Goal: Information Seeking & Learning: Learn about a topic

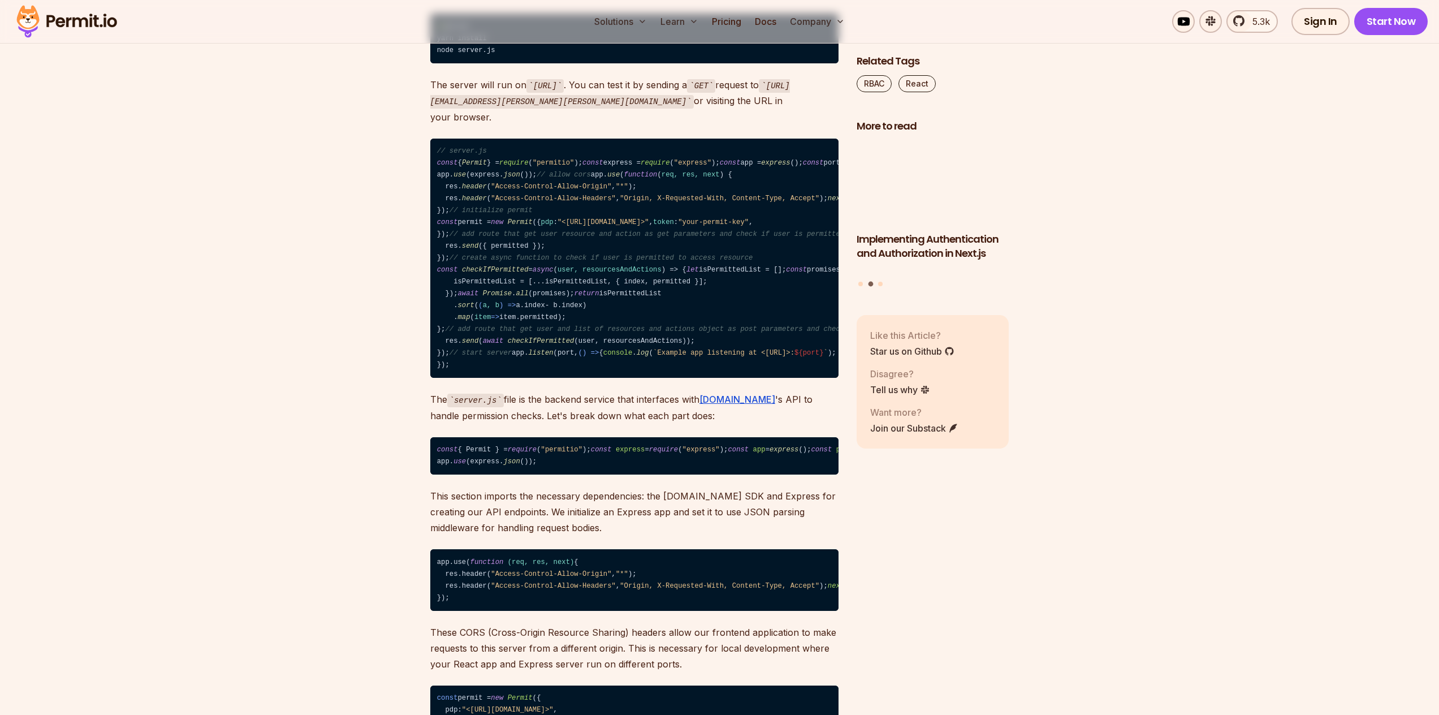
scroll to position [6628, 0]
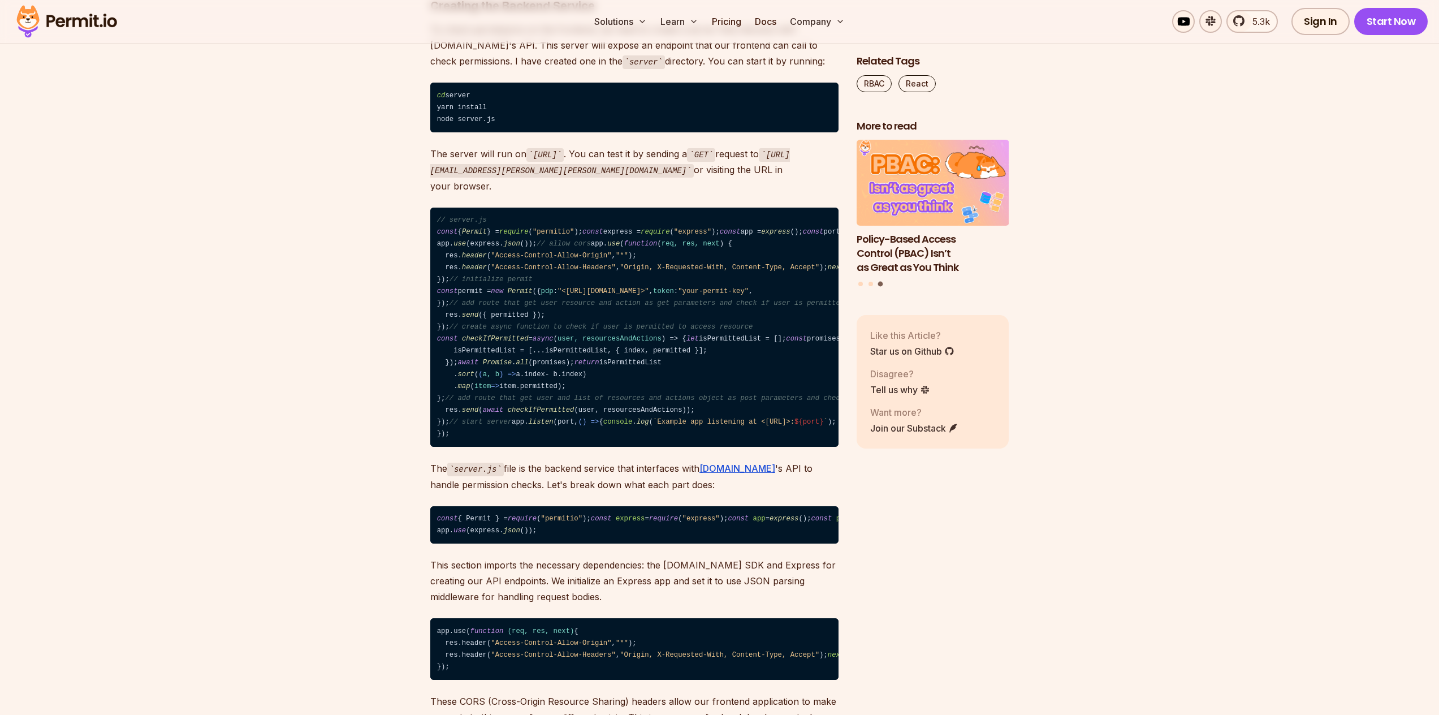
drag, startPoint x: 533, startPoint y: 393, endPoint x: 651, endPoint y: 397, distance: 118.2
click at [651, 178] on code "http://localhost:4000/?user=jane.doe@taskflow.com&action=update&resource=projec…" at bounding box center [610, 163] width 360 height 30
click at [722, 24] on link "Pricing" at bounding box center [726, 21] width 38 height 23
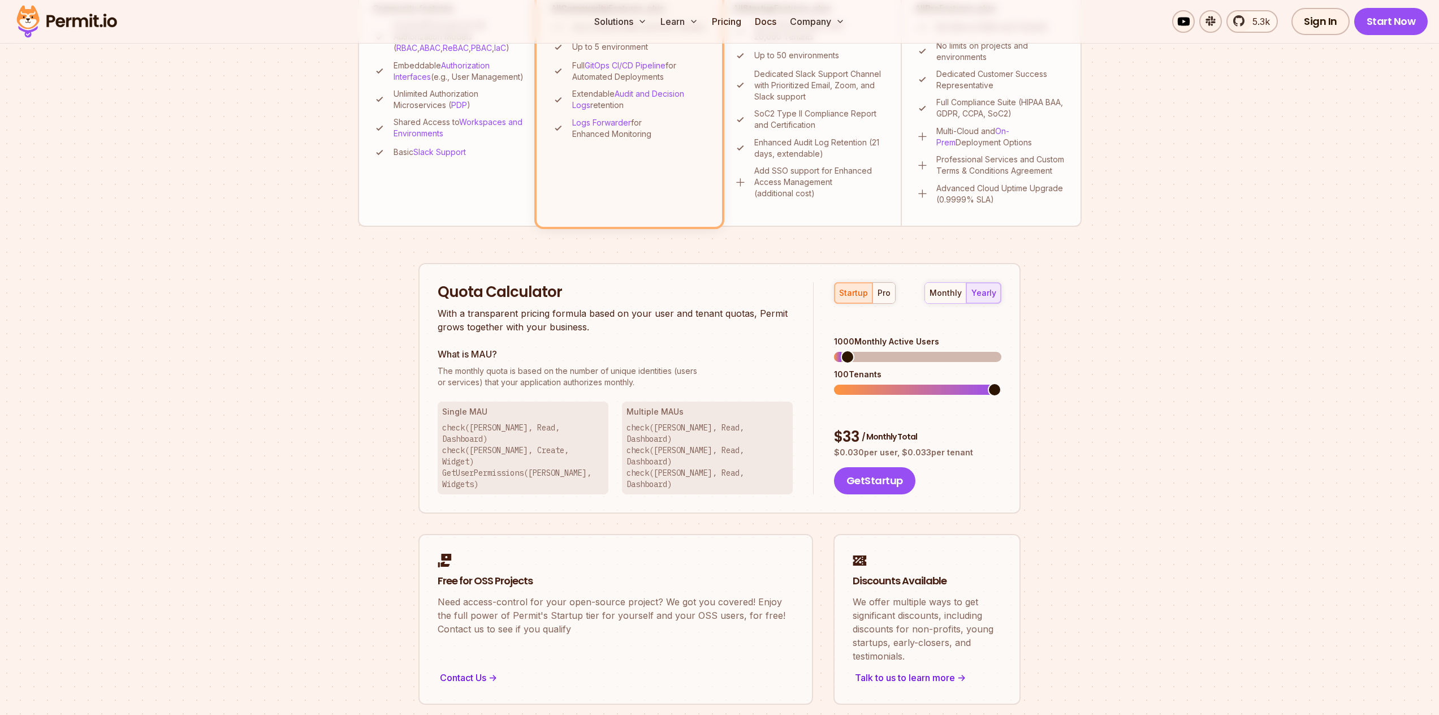
scroll to position [375, 0]
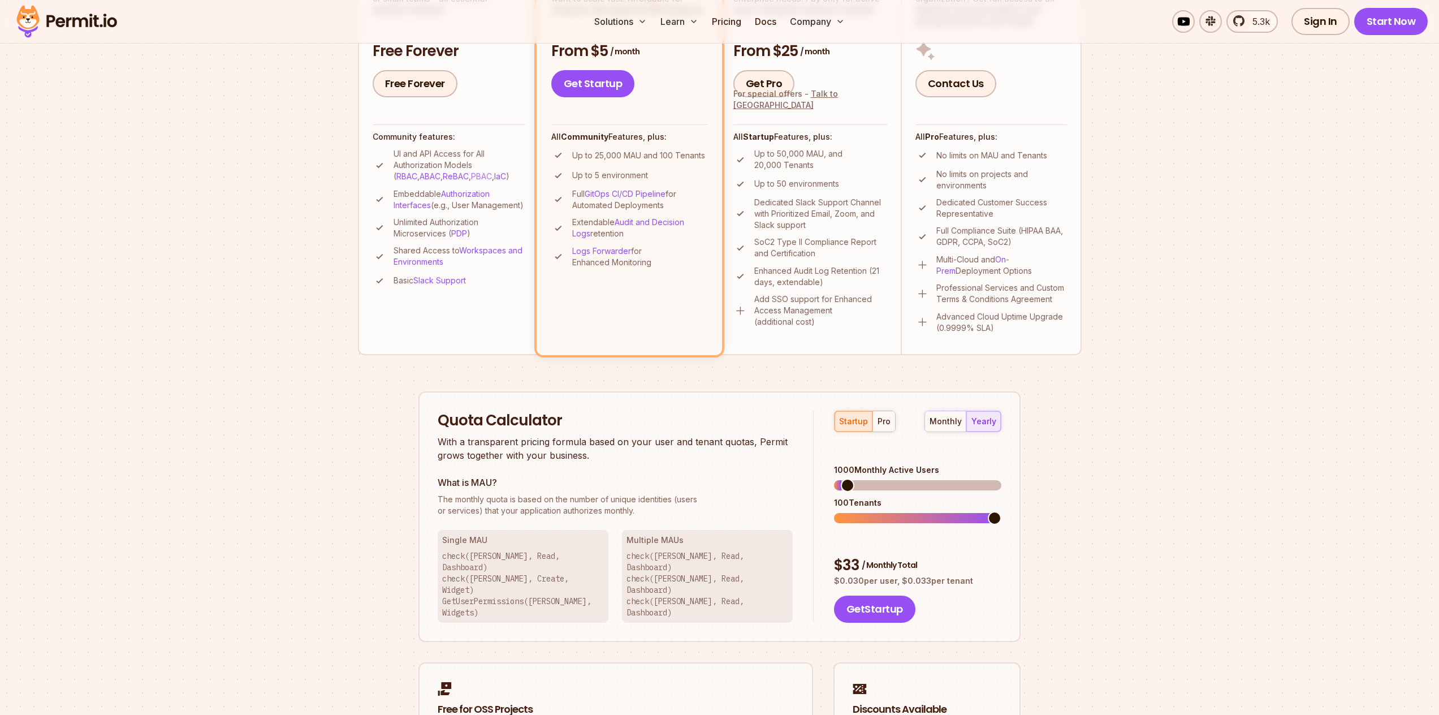
click at [471, 178] on link "PBAC" at bounding box center [481, 176] width 21 height 10
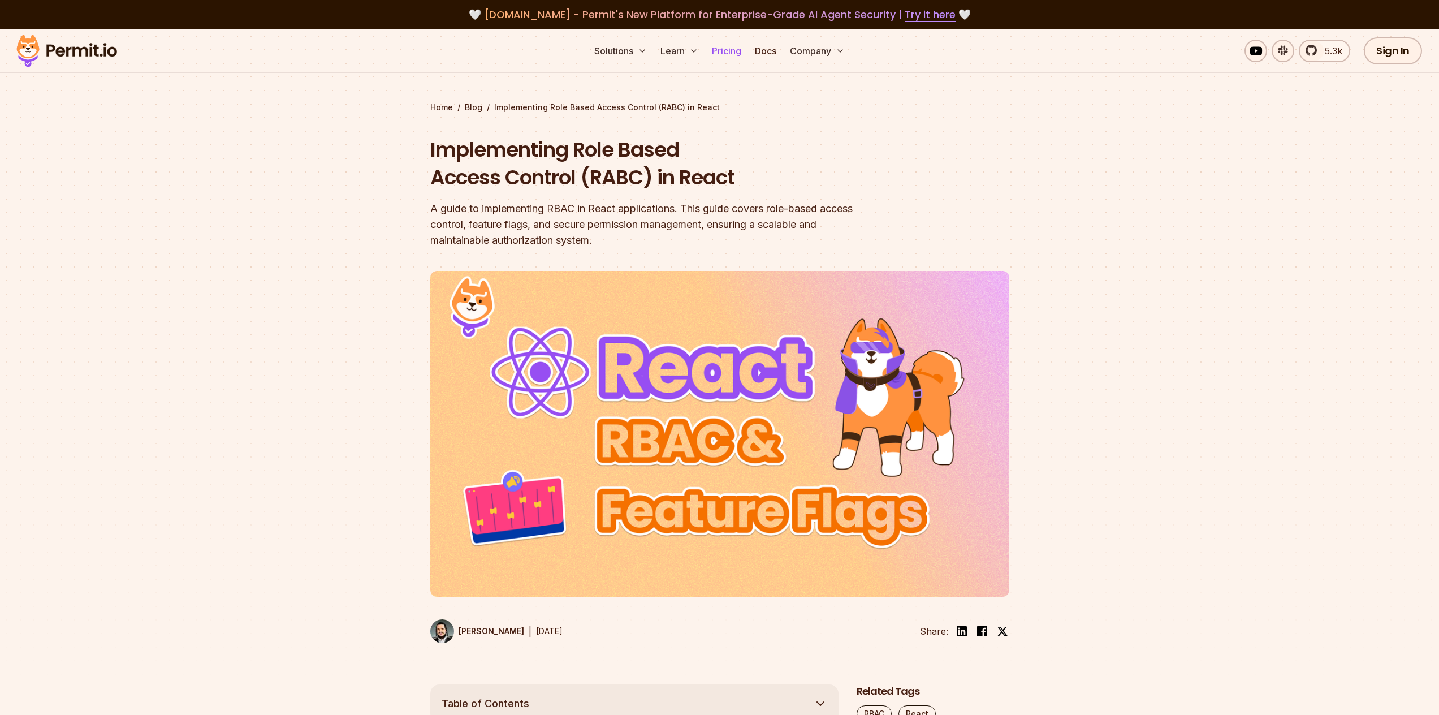
click at [725, 53] on link "Pricing" at bounding box center [726, 51] width 38 height 23
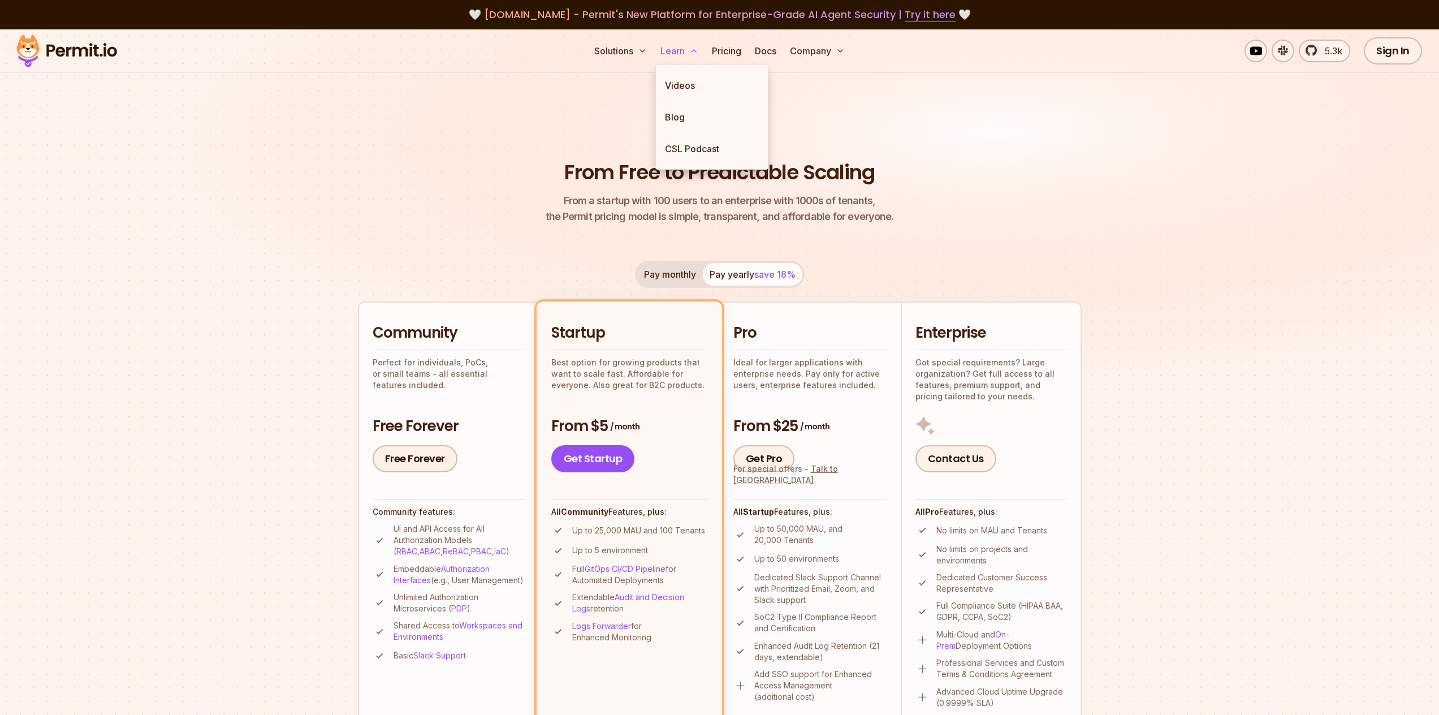
click at [681, 54] on button "Learn" at bounding box center [679, 51] width 47 height 23
click at [685, 88] on link "Videos" at bounding box center [712, 86] width 112 height 32
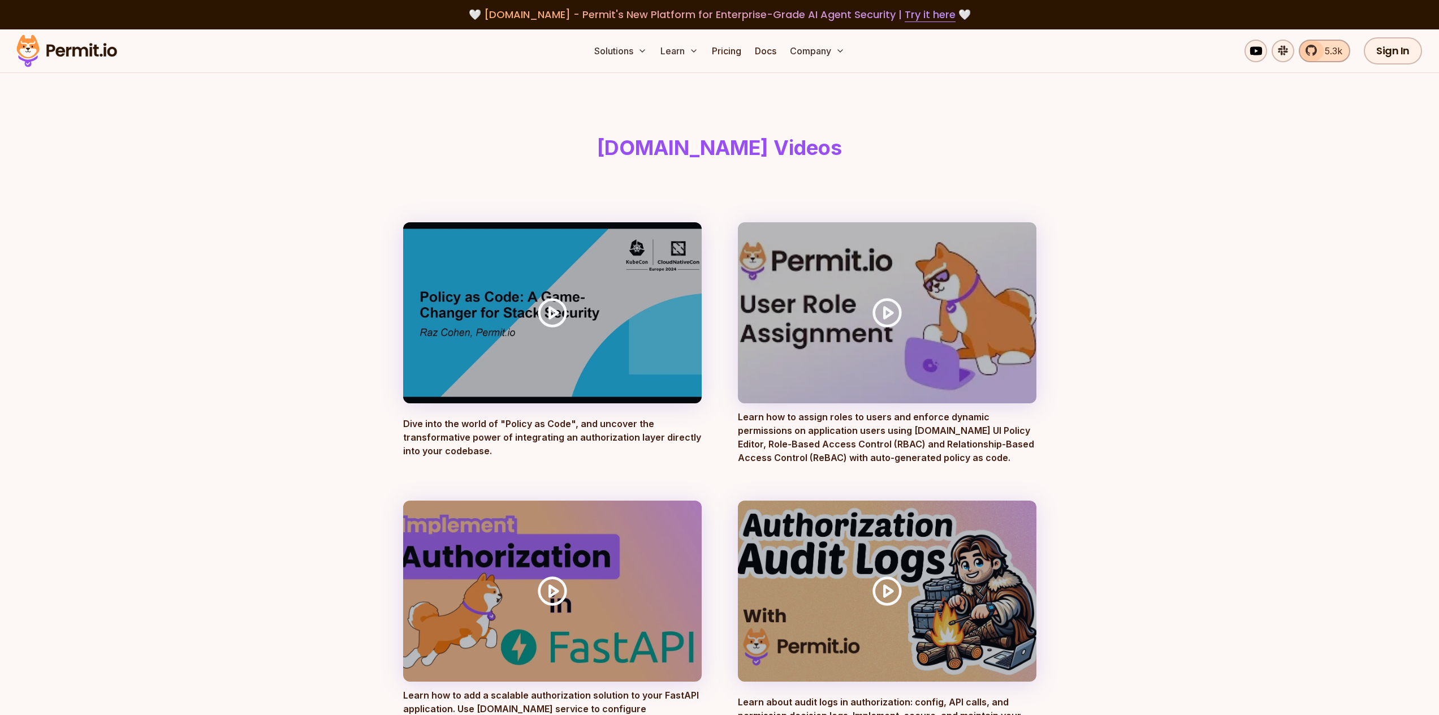
click at [1328, 50] on span "5.3k" at bounding box center [1330, 51] width 24 height 14
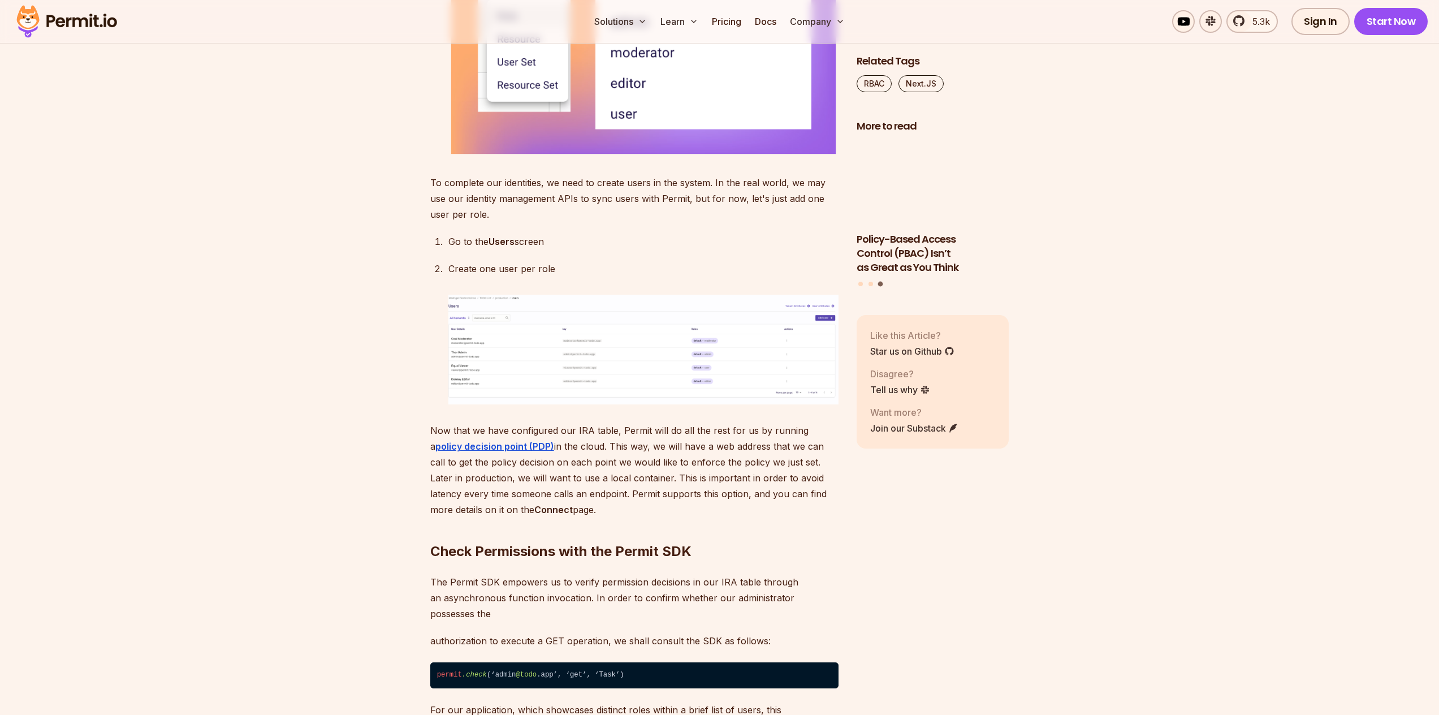
scroll to position [4200, 0]
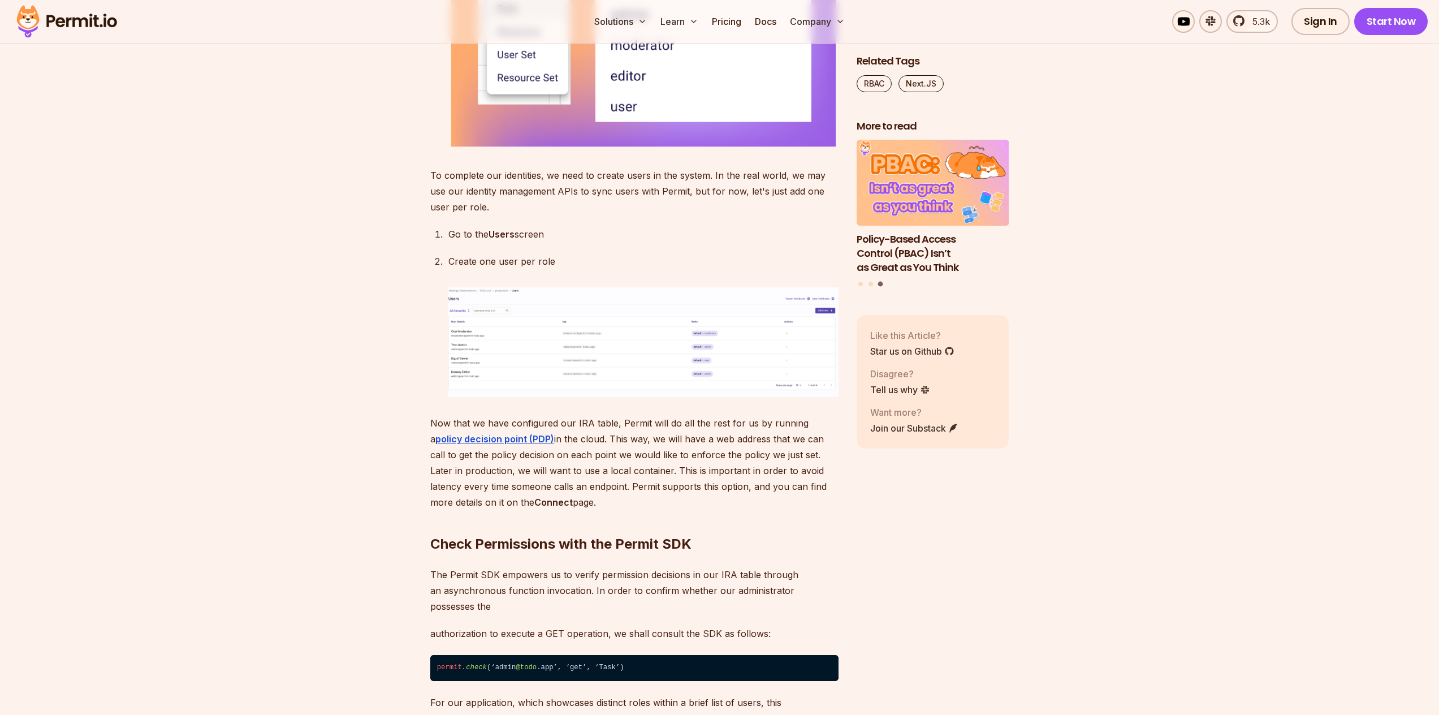
click at [709, 397] on img at bounding box center [643, 342] width 390 height 110
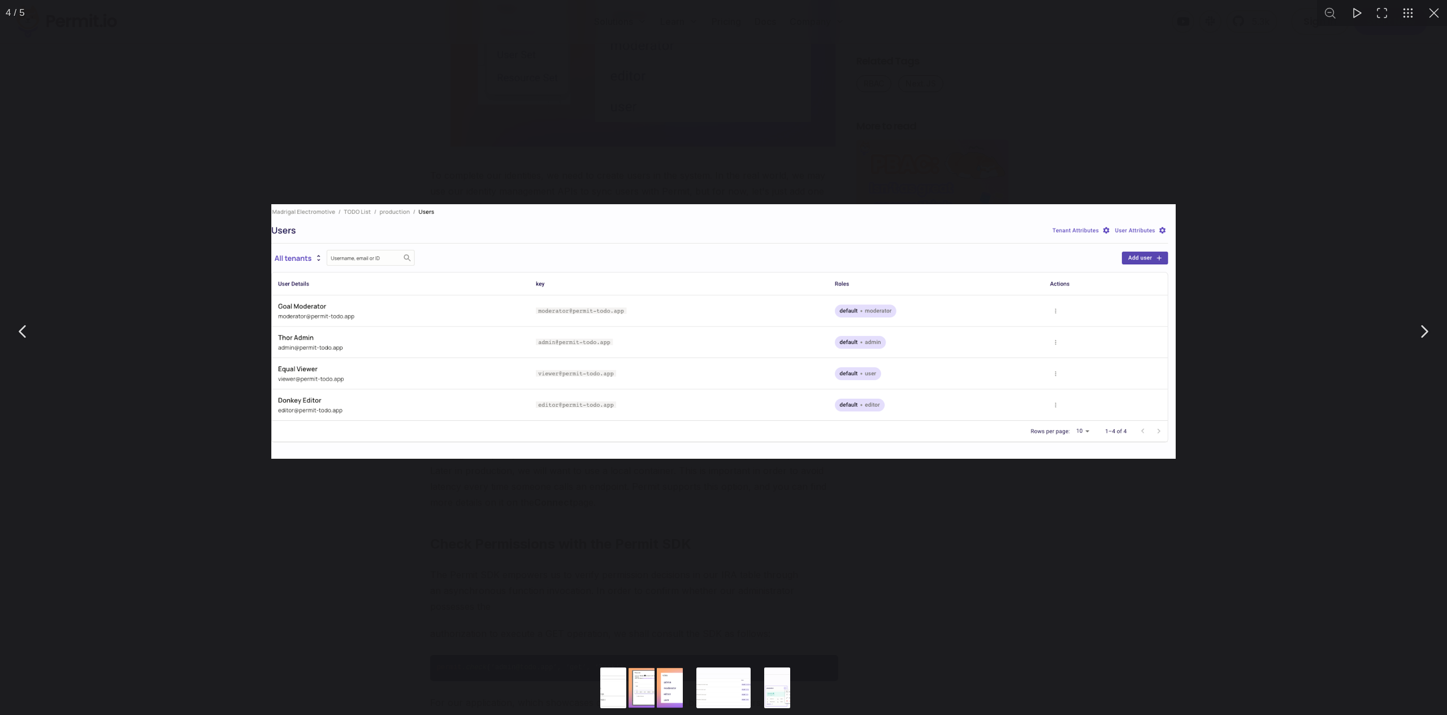
click at [669, 570] on div "You can close this modal content with the ESC key" at bounding box center [723, 331] width 1447 height 663
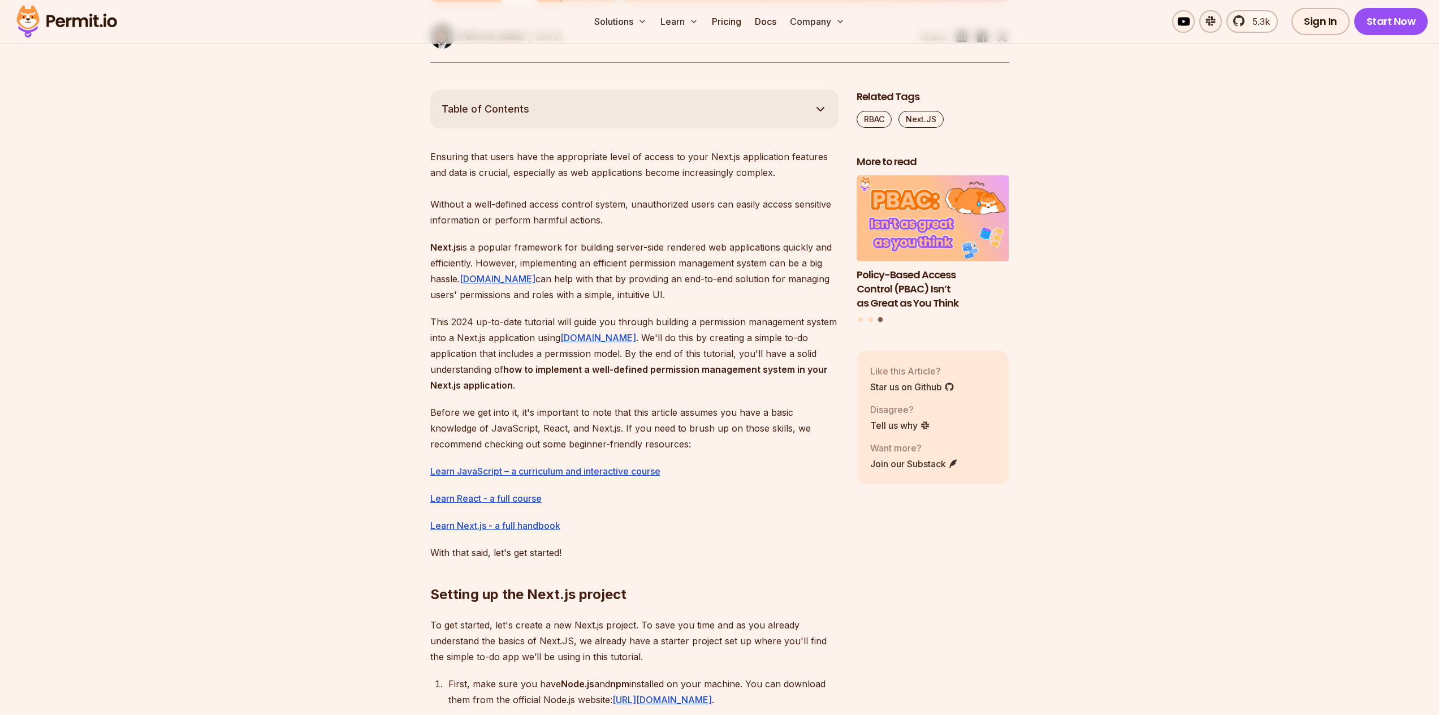
scroll to position [283, 0]
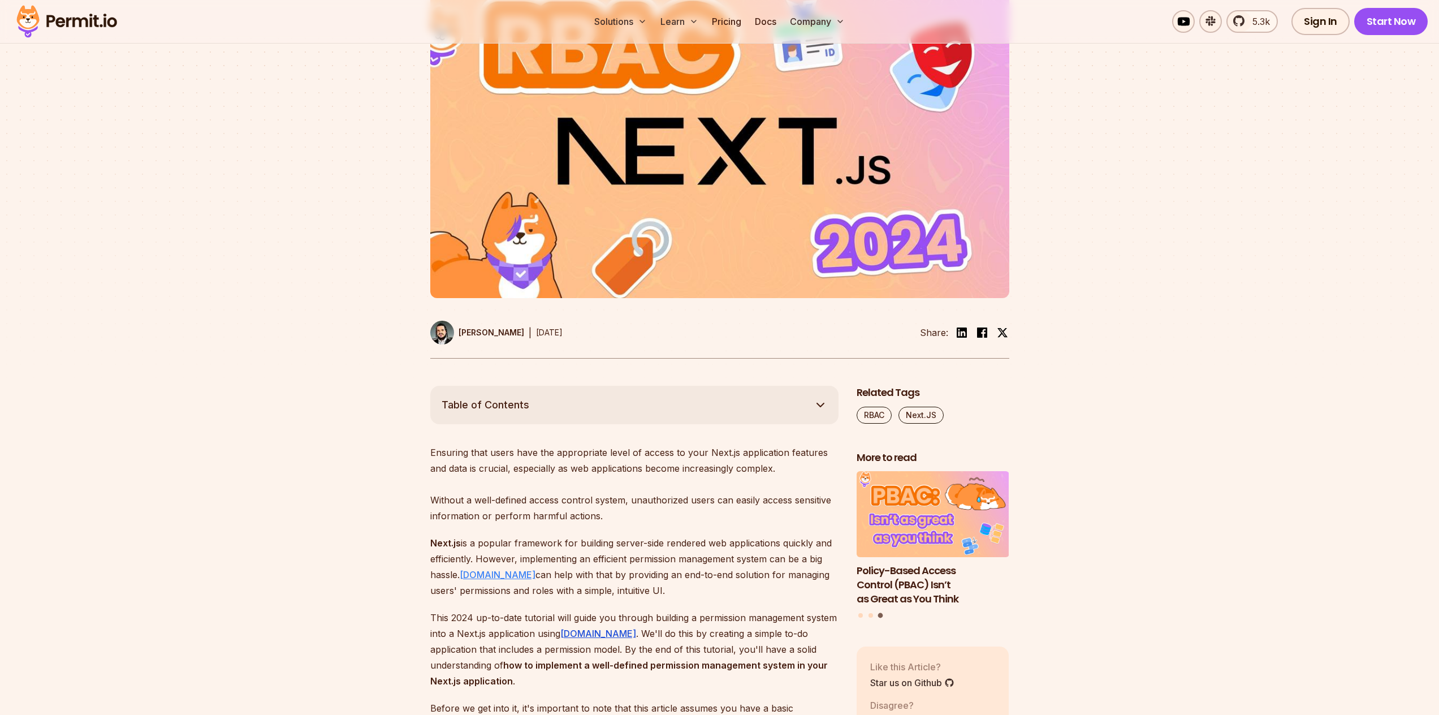
click at [491, 577] on link "Permit.io" at bounding box center [498, 574] width 76 height 11
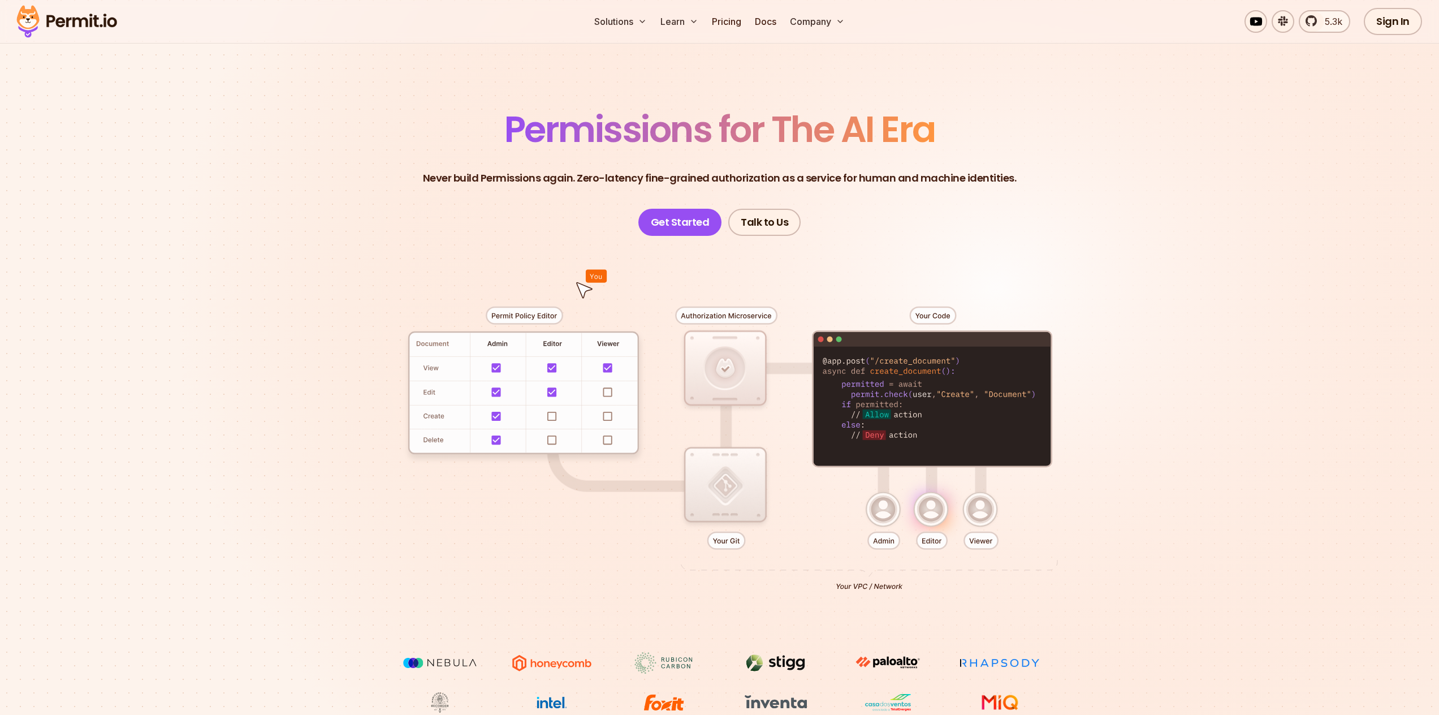
scroll to position [132, 0]
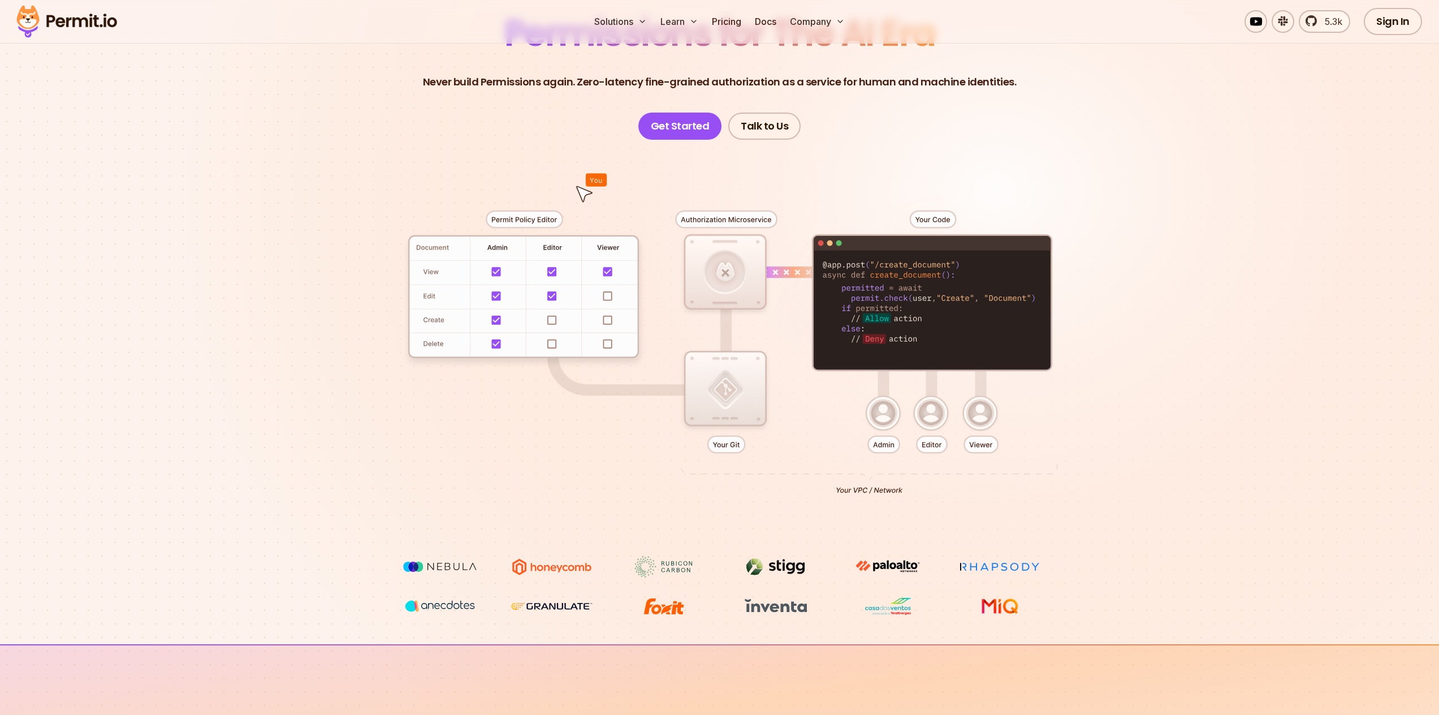
click at [921, 319] on div at bounding box center [719, 348] width 791 height 416
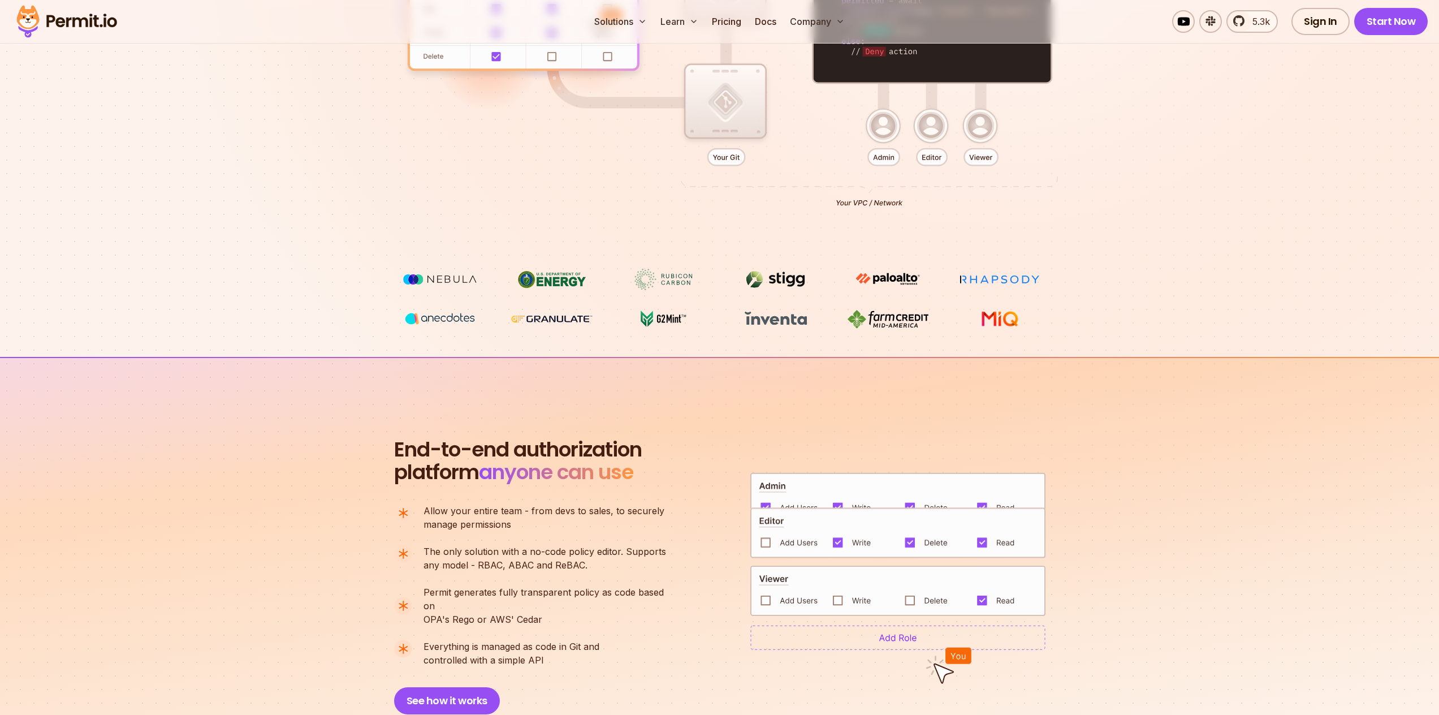
scroll to position [605, 0]
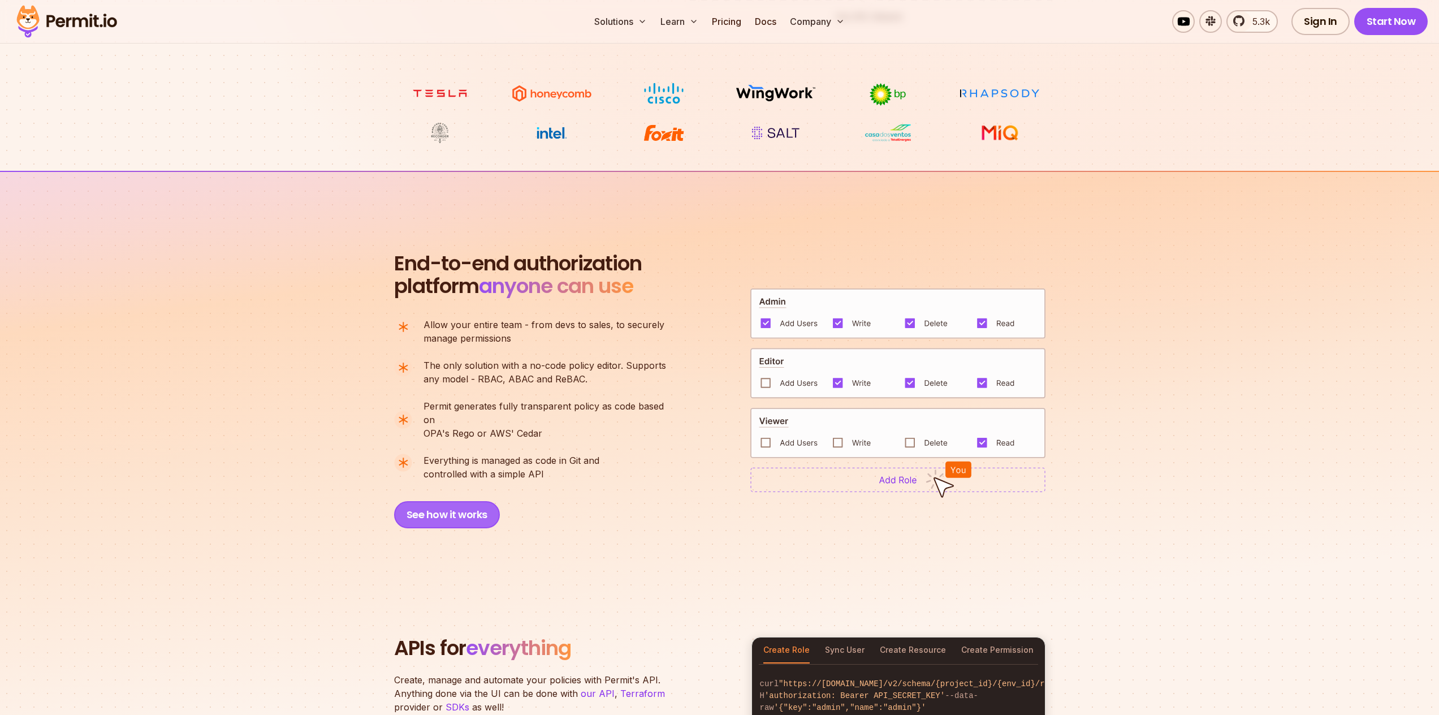
click at [477, 505] on button "See how it works" at bounding box center [447, 514] width 106 height 27
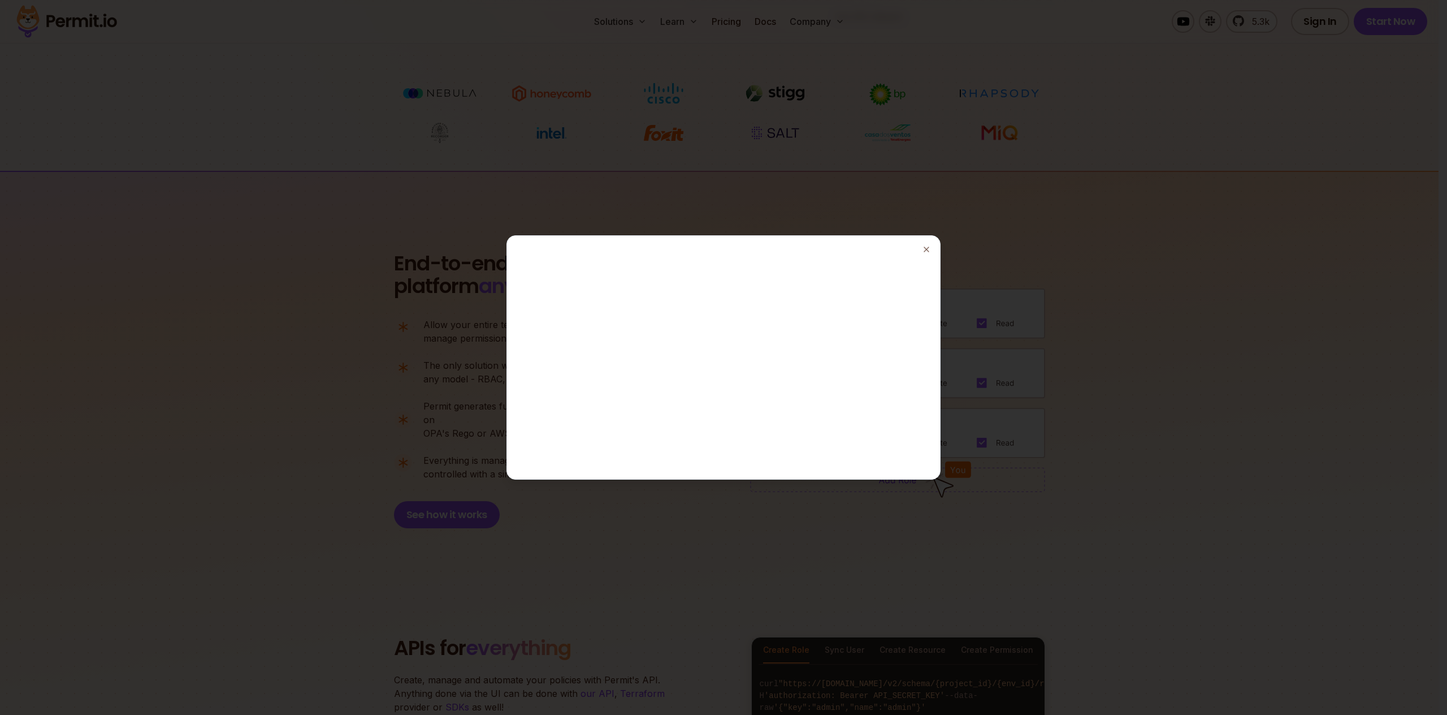
click at [871, 608] on div at bounding box center [723, 357] width 1447 height 715
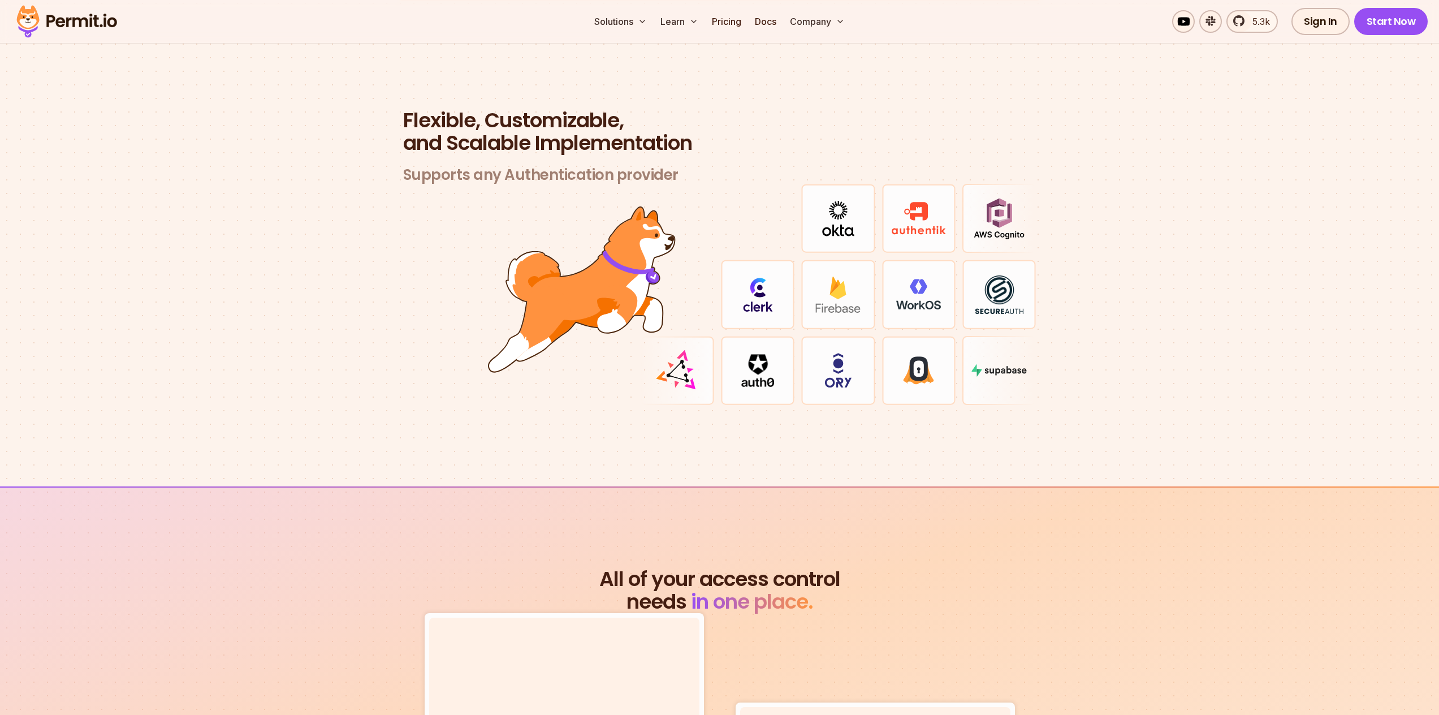
scroll to position [3497, 0]
